Goal: Task Accomplishment & Management: Manage account settings

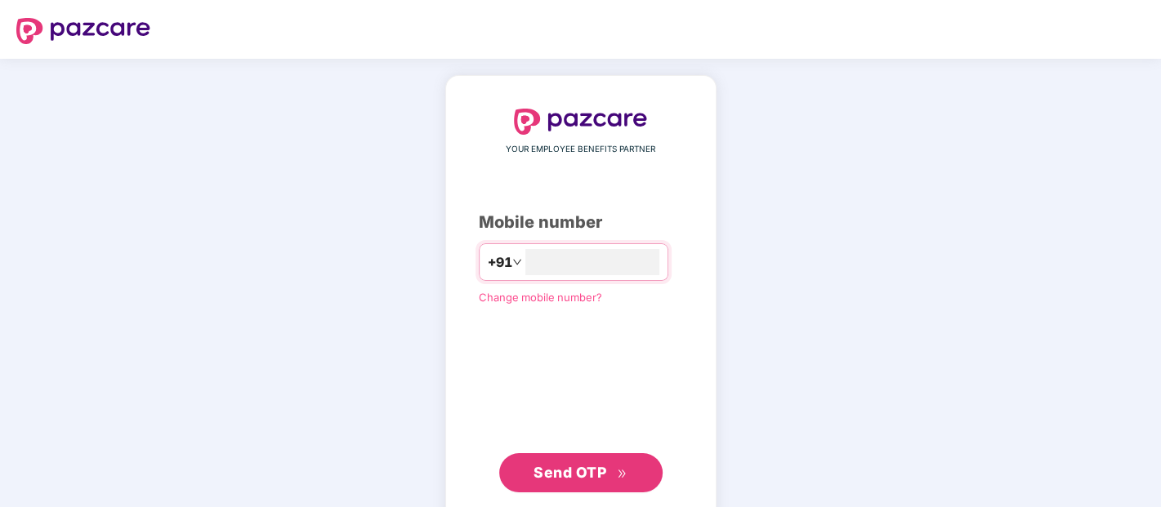
type input "**********"
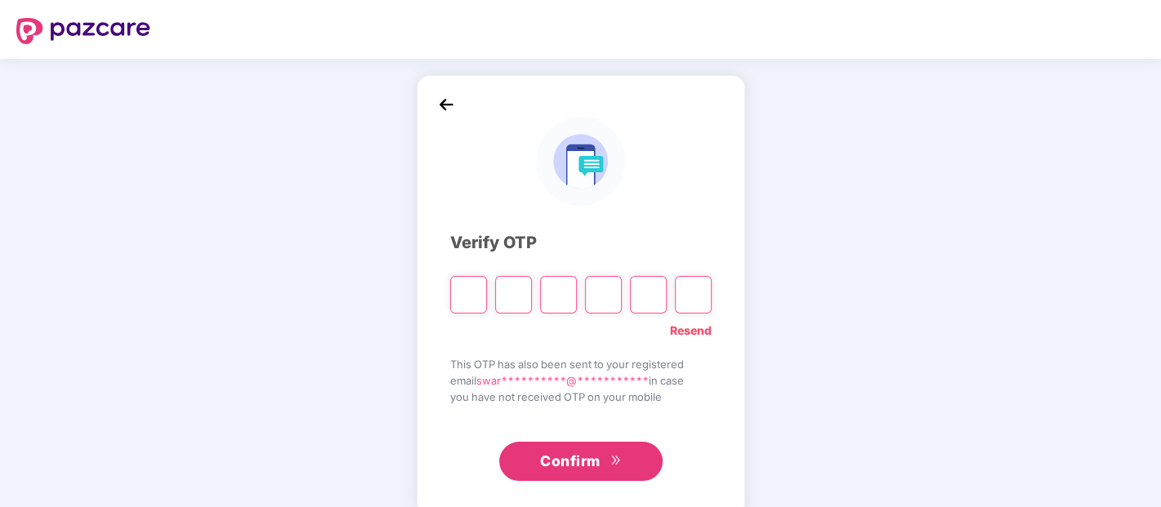
type input "*"
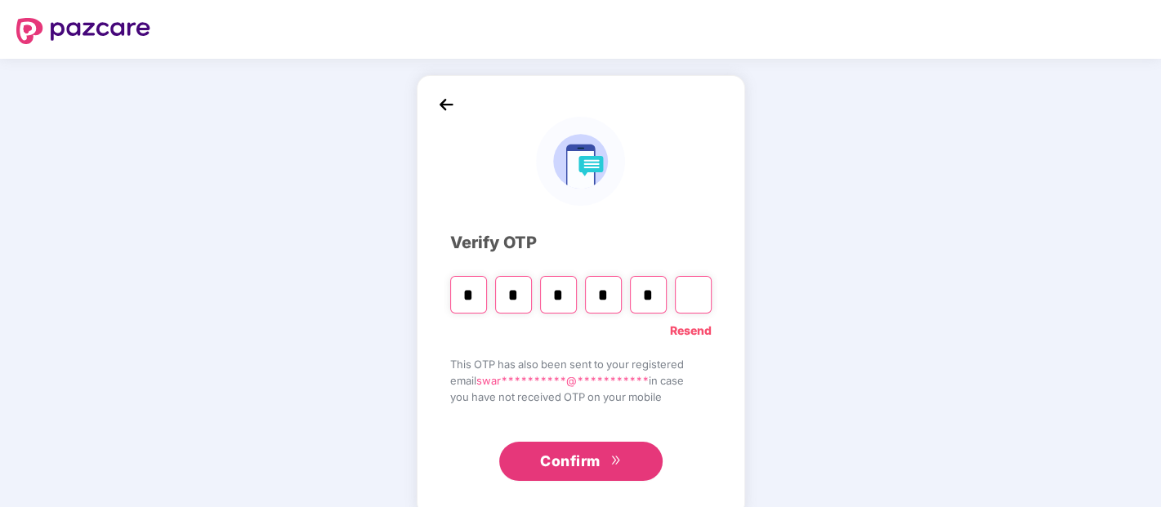
type input "*"
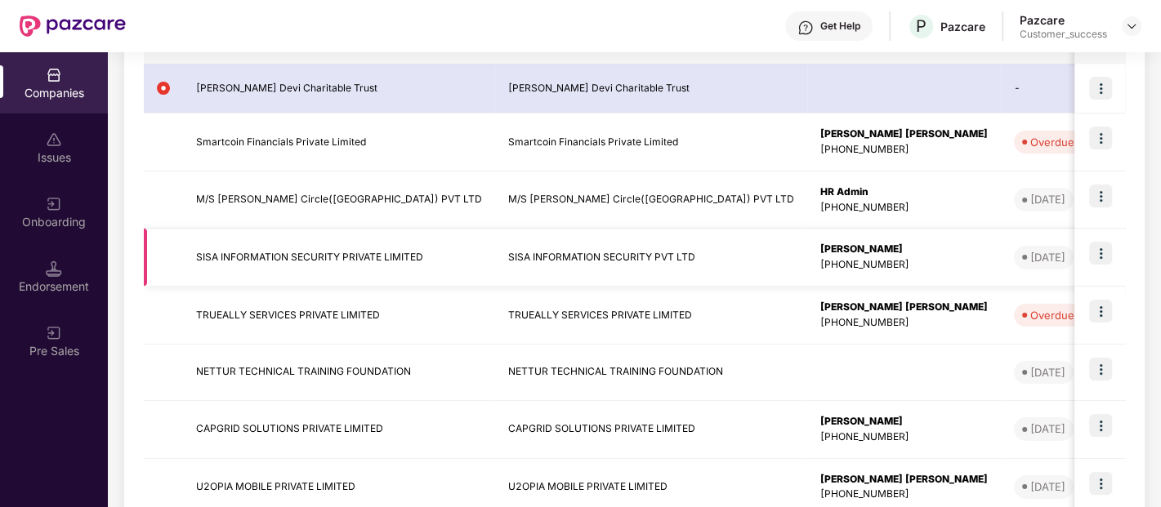
scroll to position [294, 0]
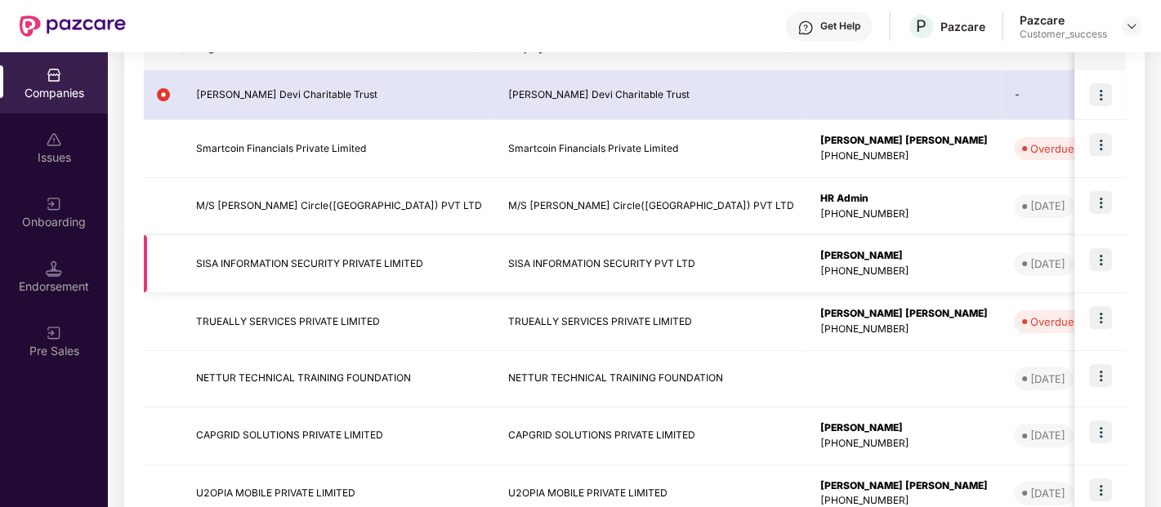
click at [1085, 261] on td at bounding box center [1100, 264] width 51 height 58
click at [1097, 258] on img at bounding box center [1100, 259] width 23 height 23
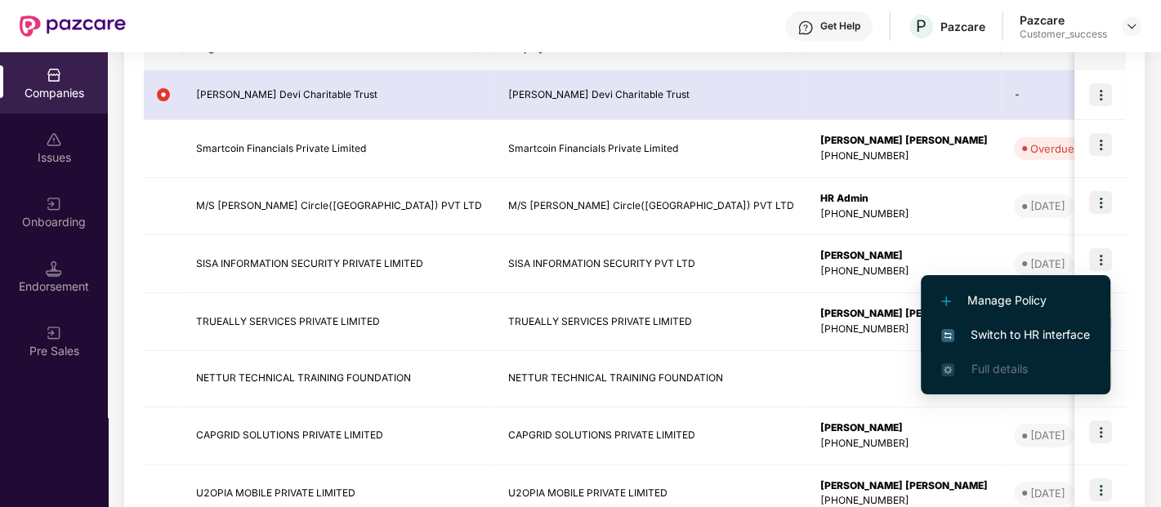
click at [1041, 329] on span "Switch to HR interface" at bounding box center [1015, 335] width 149 height 18
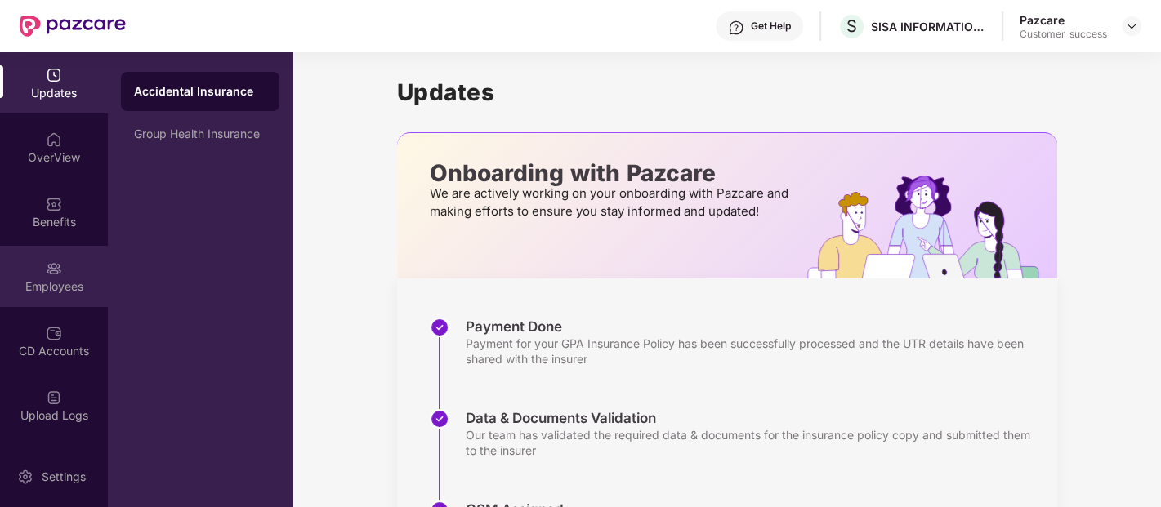
click at [51, 270] on img at bounding box center [54, 269] width 16 height 16
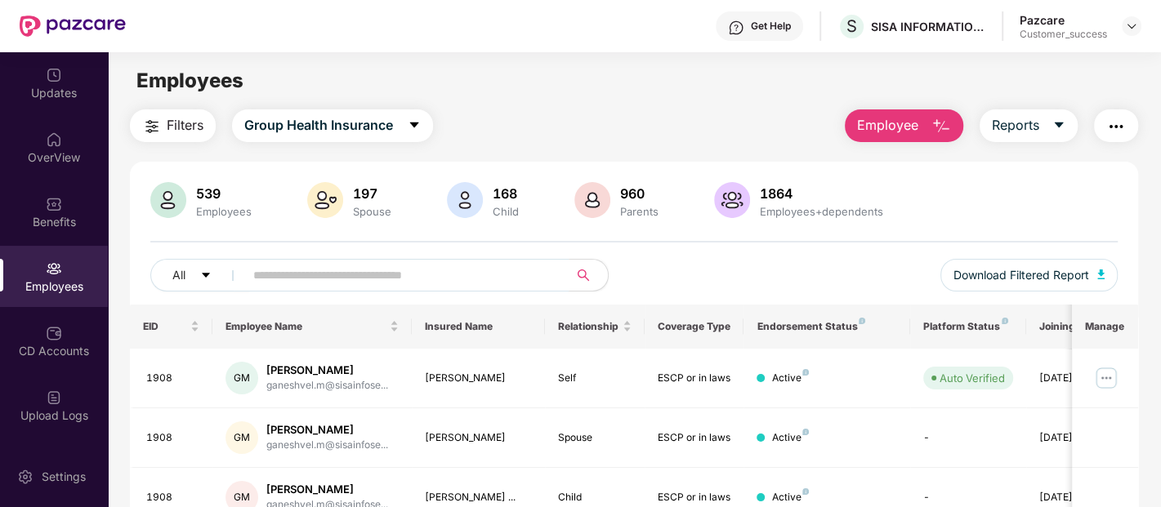
click at [319, 274] on input "text" at bounding box center [399, 275] width 293 height 25
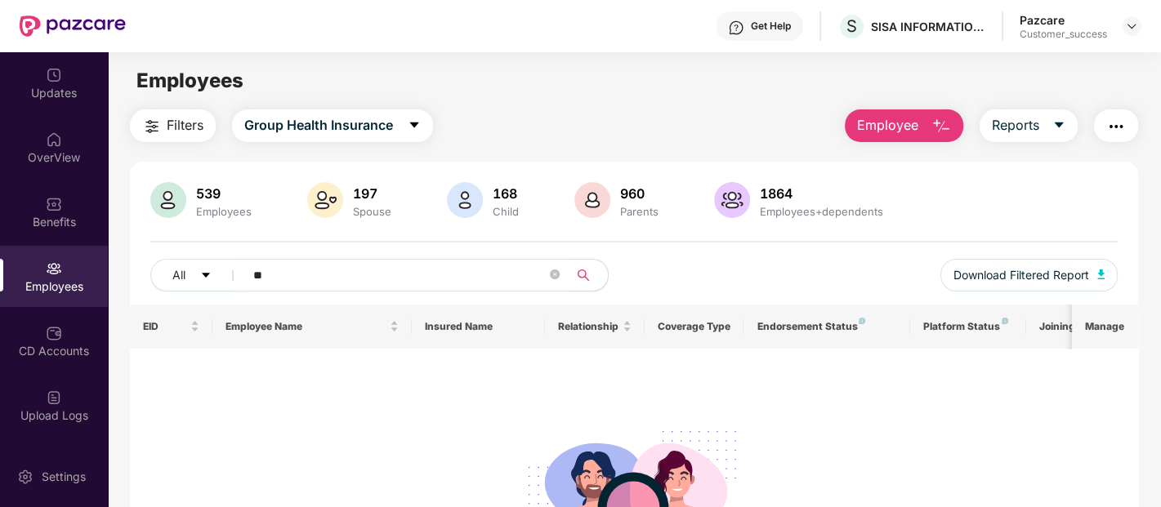
type input "*"
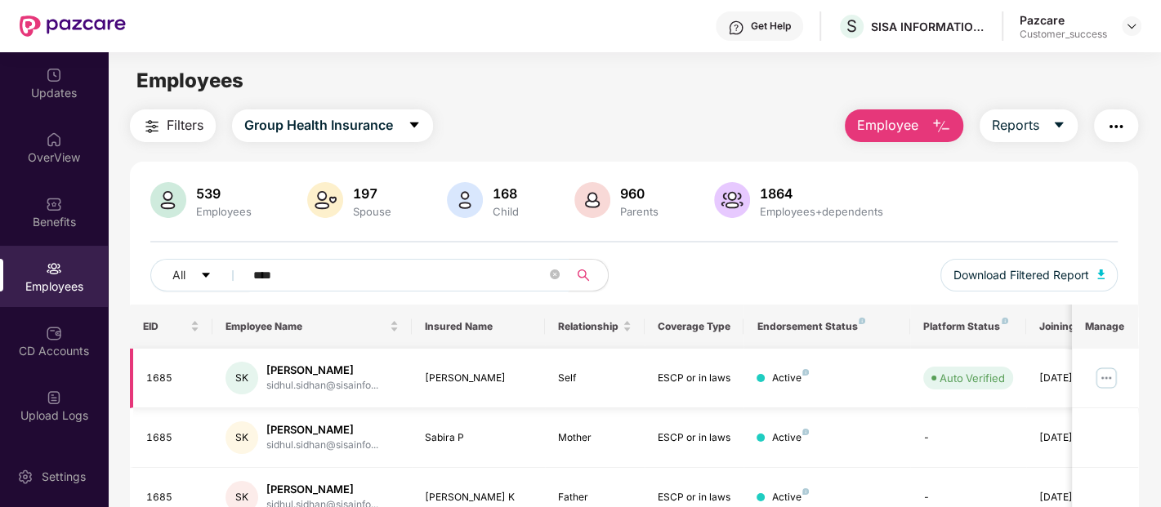
scroll to position [77, 0]
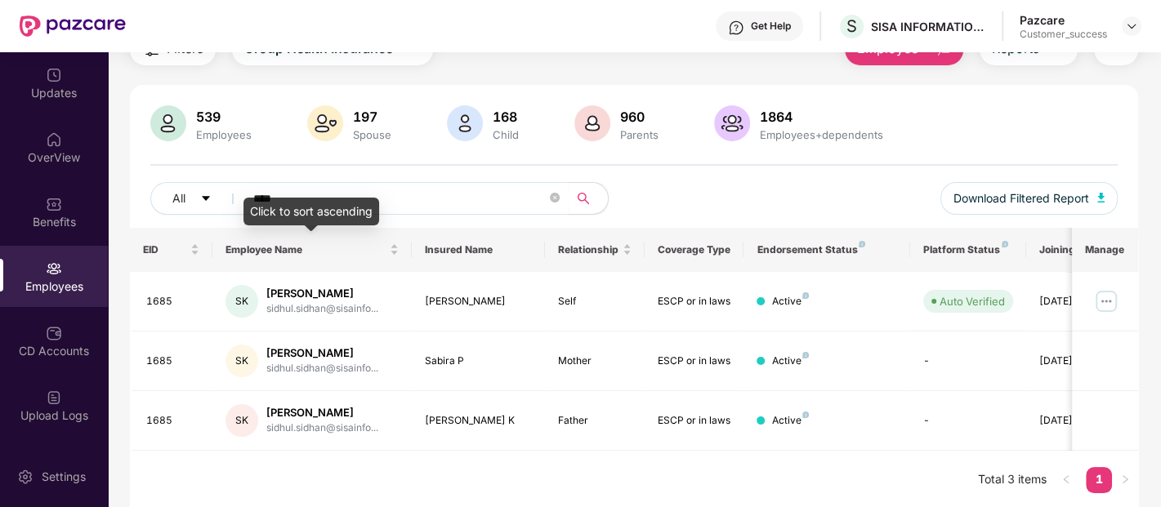
click at [323, 201] on div "Click to sort ascending" at bounding box center [312, 212] width 136 height 28
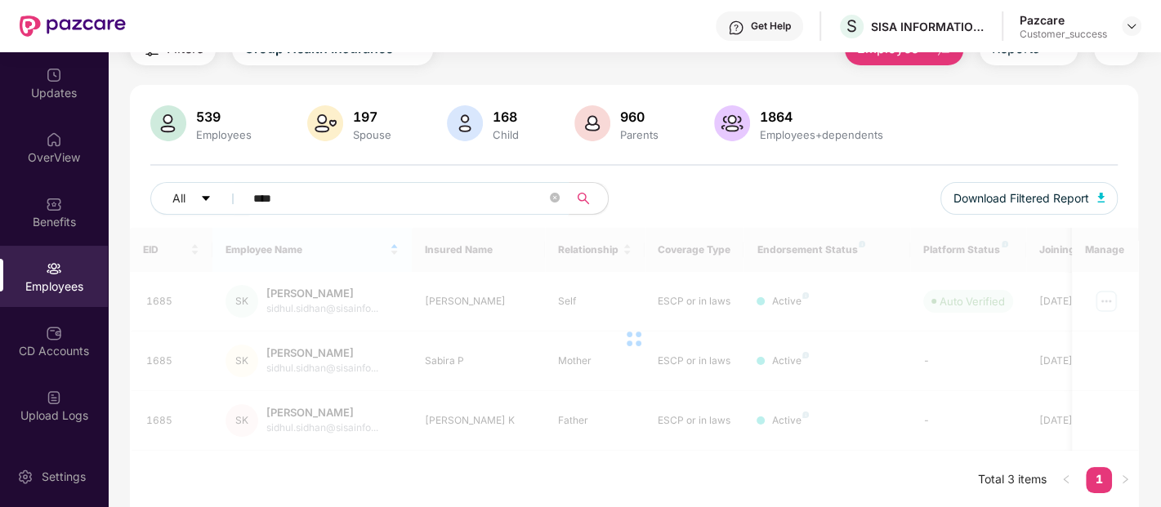
click at [426, 199] on input "****" at bounding box center [399, 198] width 293 height 25
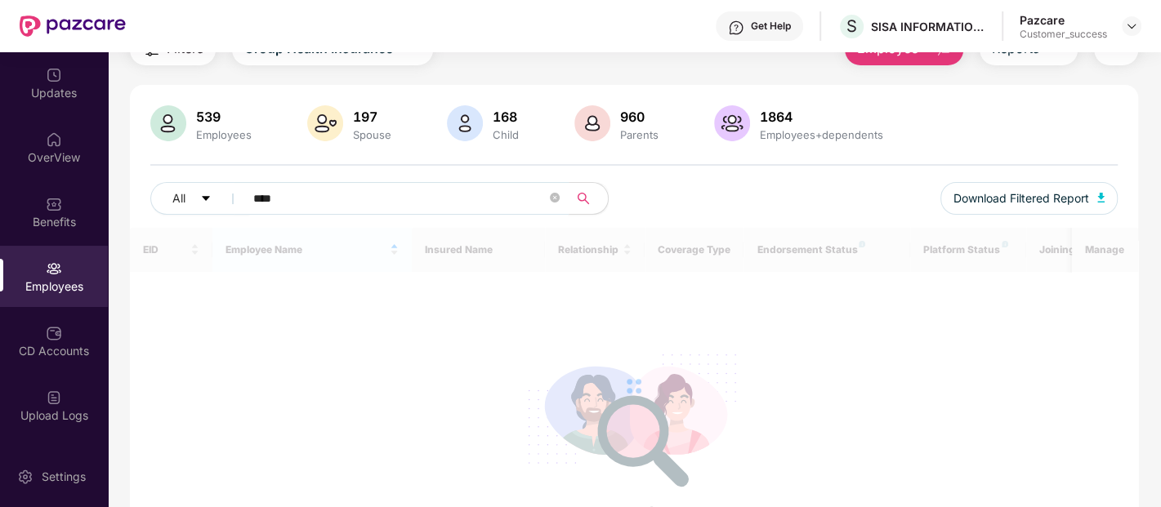
type input "****"
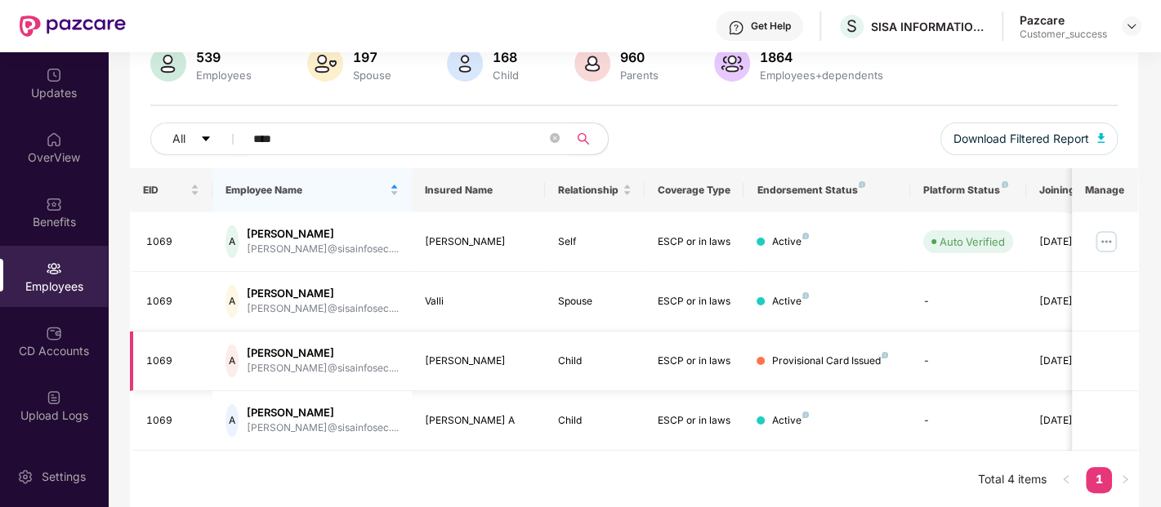
scroll to position [0, 52]
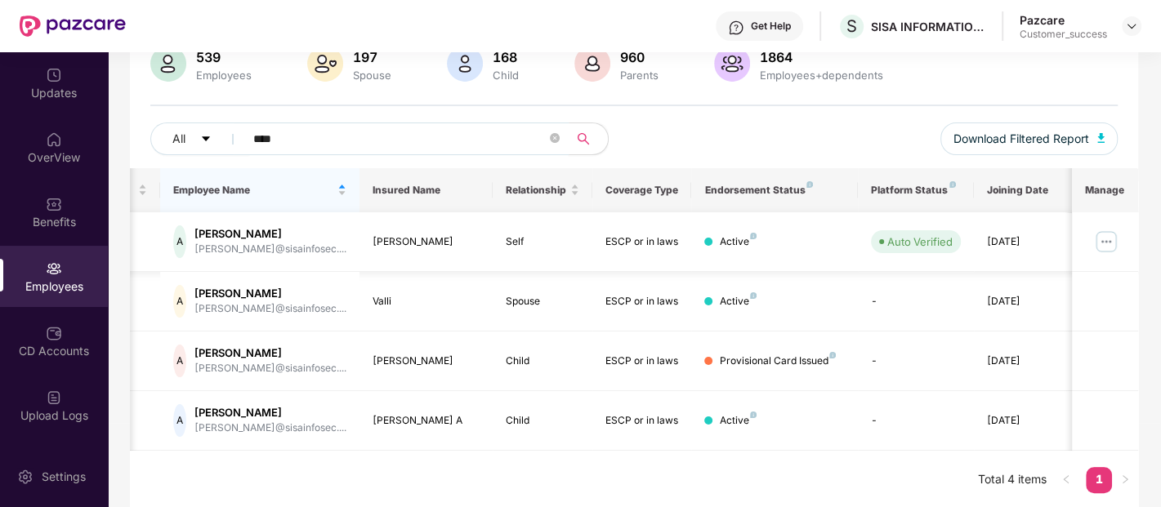
click at [1106, 244] on img at bounding box center [1106, 242] width 26 height 26
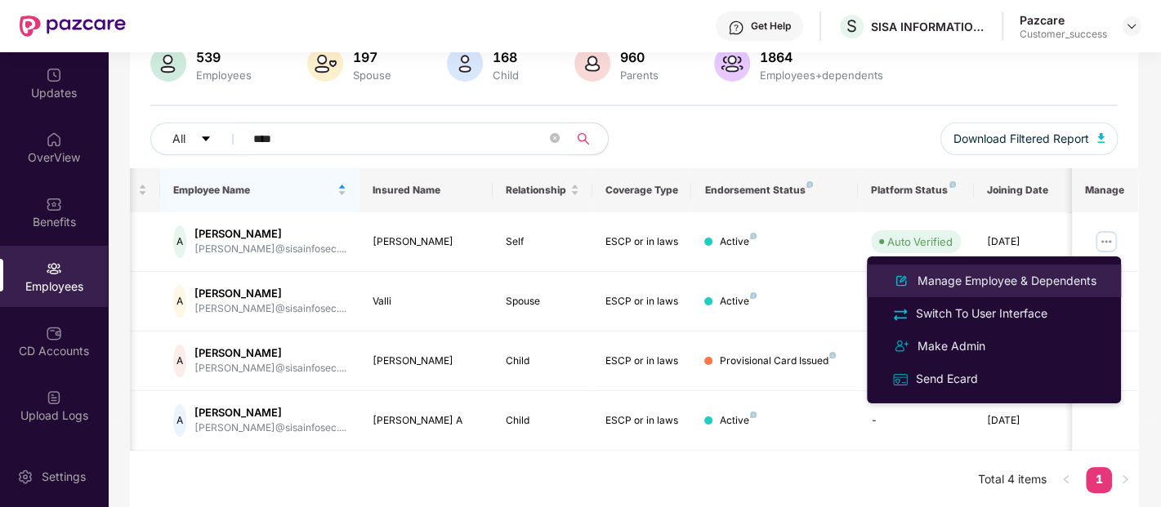
click at [1017, 279] on div "Manage Employee & Dependents" at bounding box center [1006, 281] width 185 height 18
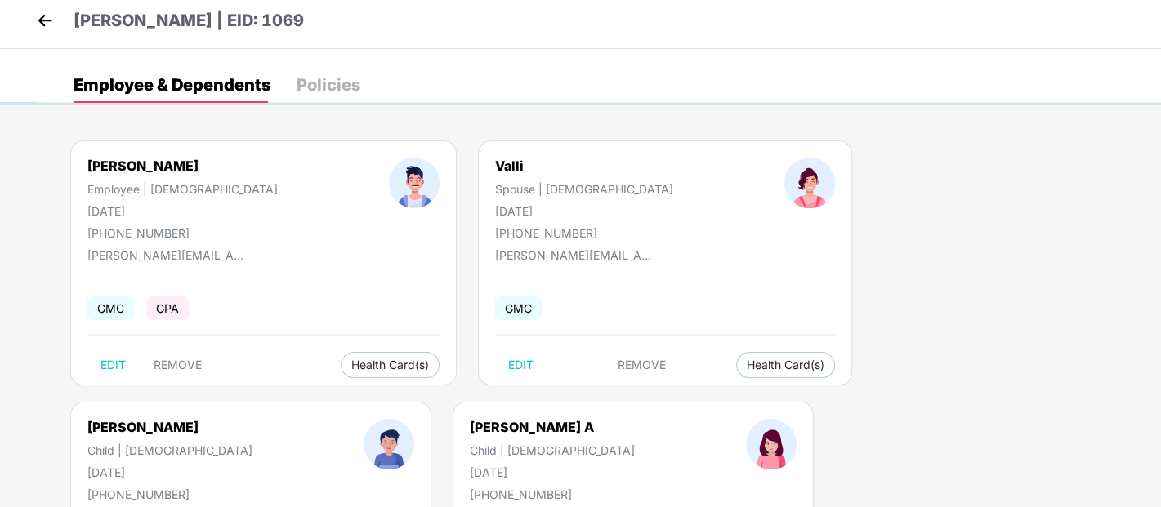
scroll to position [9, 0]
